Goal: Navigation & Orientation: Find specific page/section

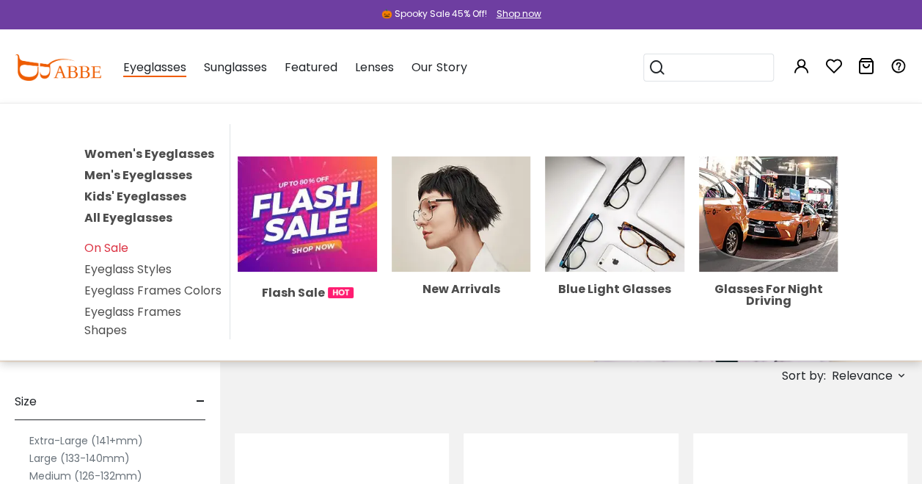
click at [144, 153] on link "Women's Eyeglasses" at bounding box center [149, 153] width 130 height 17
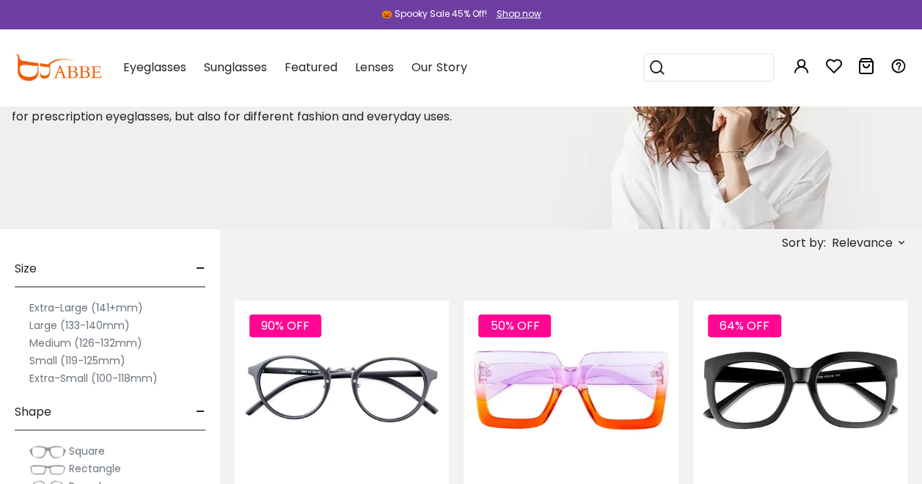
scroll to position [136, 0]
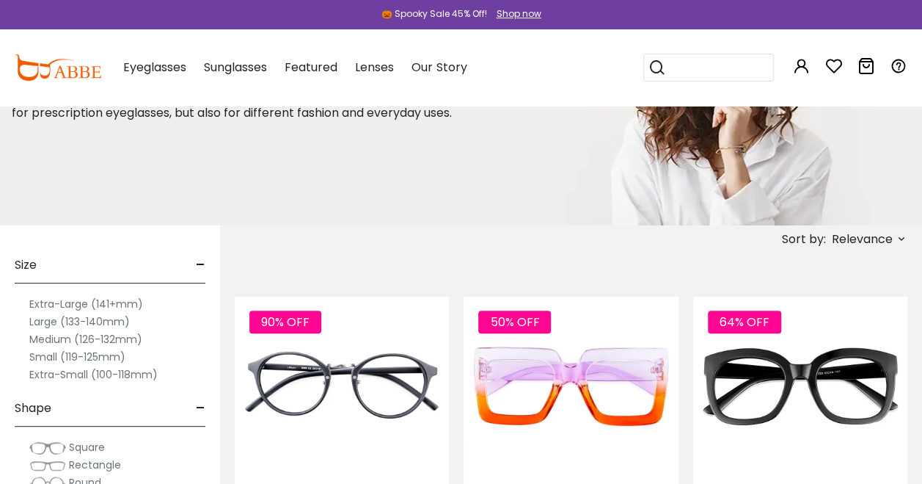
click at [19, 340] on div "Medium (126-132mm)" at bounding box center [110, 339] width 191 height 18
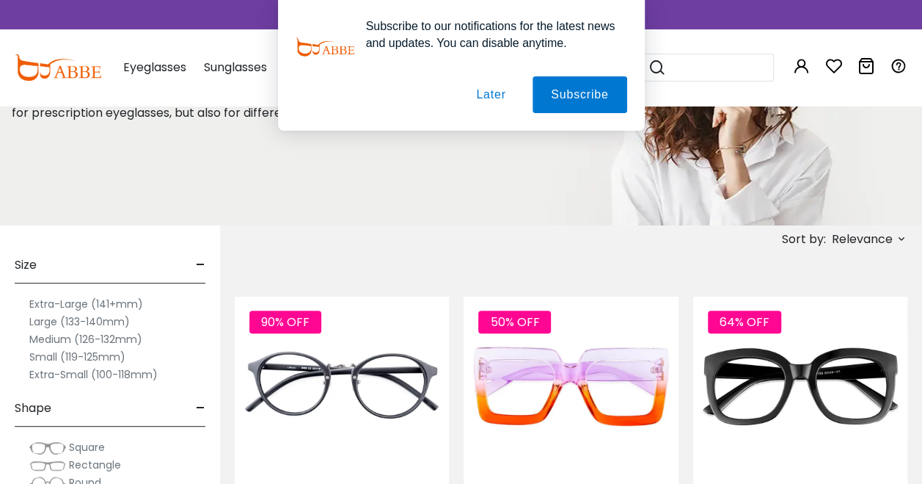
click at [47, 336] on label "Medium (126-132mm)" at bounding box center [85, 339] width 113 height 18
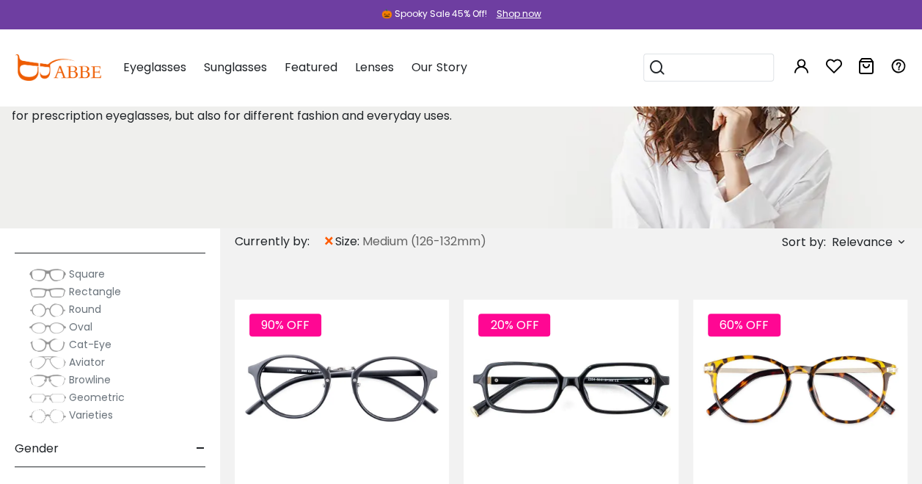
scroll to position [211, 0]
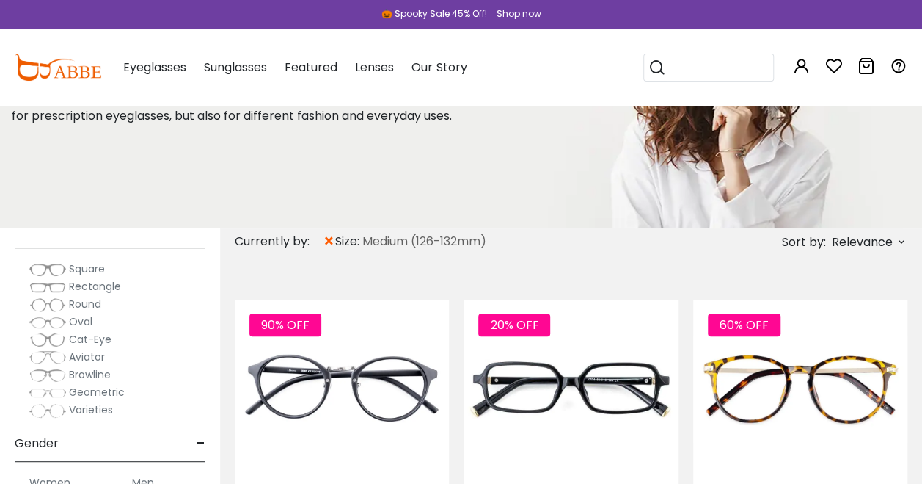
click at [43, 304] on img at bounding box center [47, 304] width 37 height 15
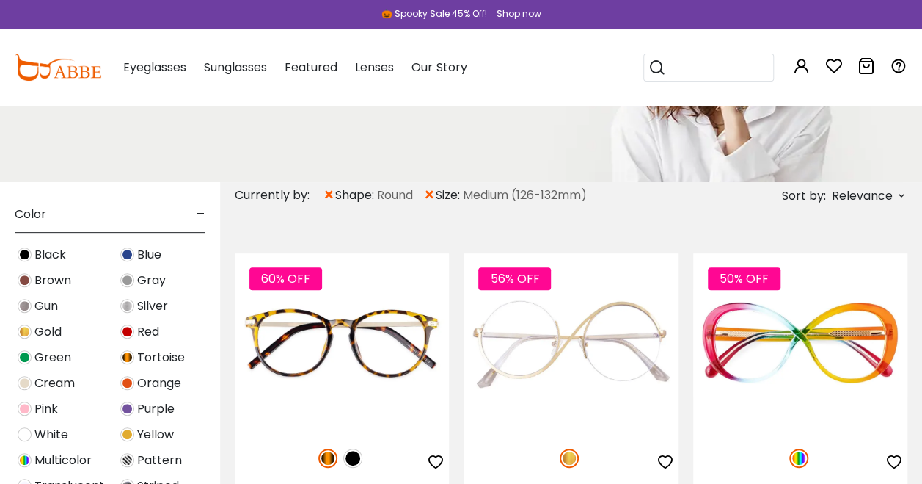
scroll to position [490, 0]
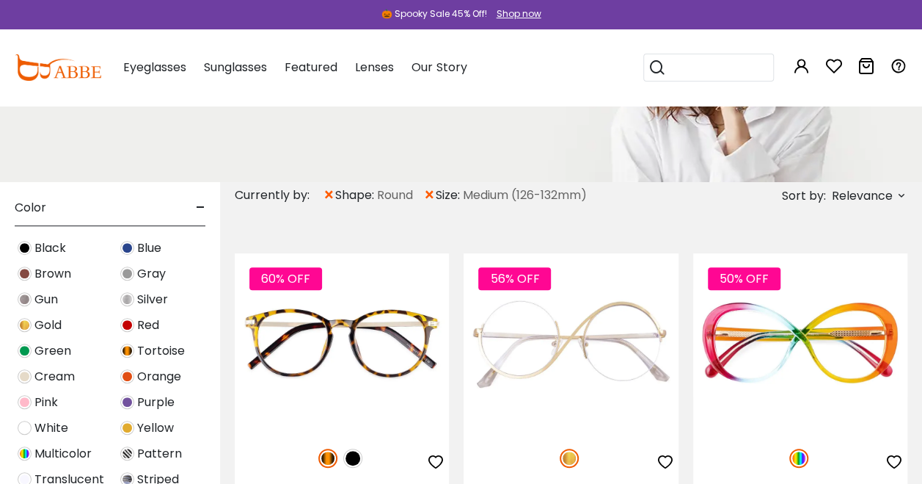
click at [163, 349] on span "Tortoise" at bounding box center [161, 351] width 48 height 18
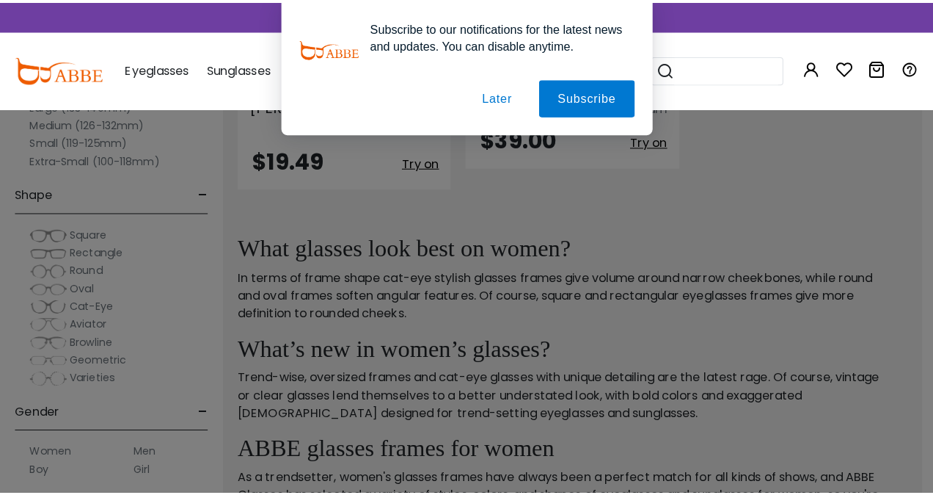
scroll to position [943, 0]
